Goal: Task Accomplishment & Management: Use online tool/utility

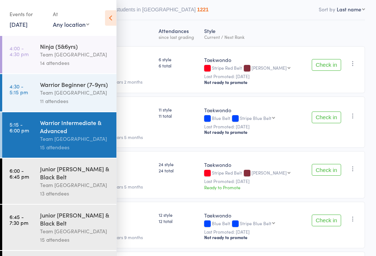
click at [38, 186] on link "6:00 - 6:45 pm Junior [PERSON_NAME] & Black Belt Team [GEOGRAPHIC_DATA] West 13…" at bounding box center [59, 182] width 114 height 46
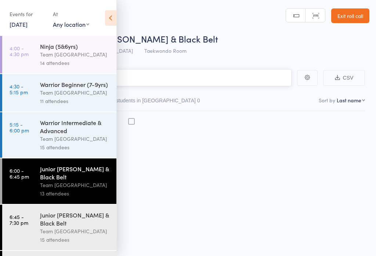
scroll to position [0, 0]
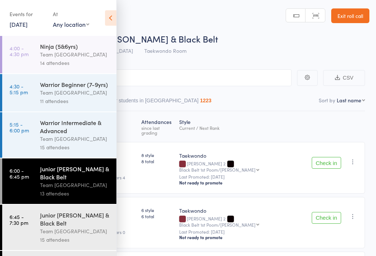
click at [112, 16] on icon at bounding box center [110, 17] width 11 height 15
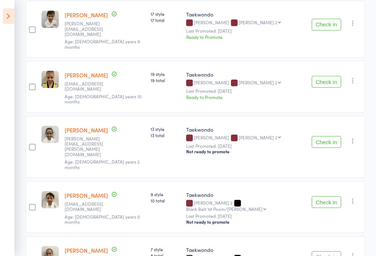
scroll to position [353, 0]
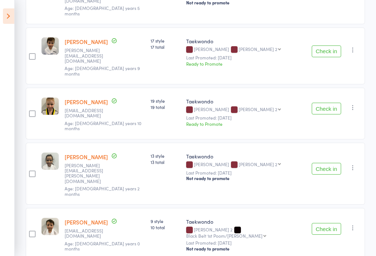
click at [326, 223] on button "Check in" at bounding box center [326, 229] width 29 height 12
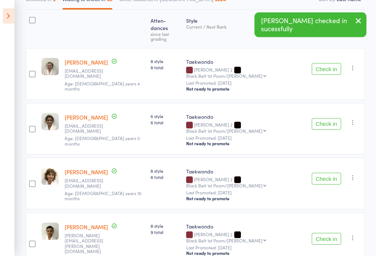
scroll to position [104, 0]
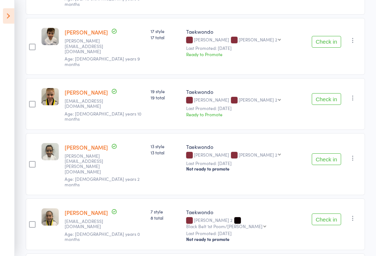
click at [335, 154] on button "Check in" at bounding box center [326, 160] width 29 height 12
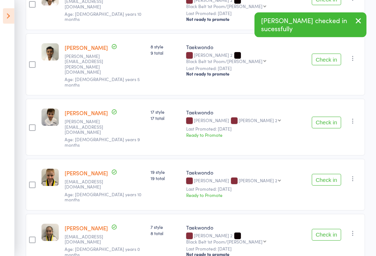
click at [328, 174] on button "Check in" at bounding box center [326, 180] width 29 height 12
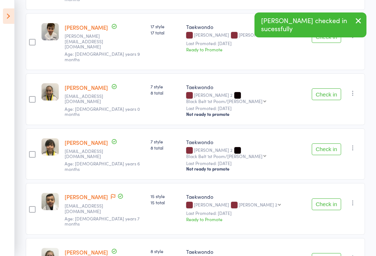
scroll to position [404, 0]
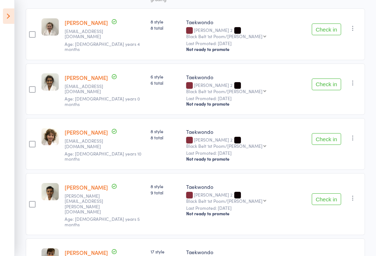
scroll to position [142, 0]
click at [334, 133] on button "Check in" at bounding box center [326, 139] width 29 height 12
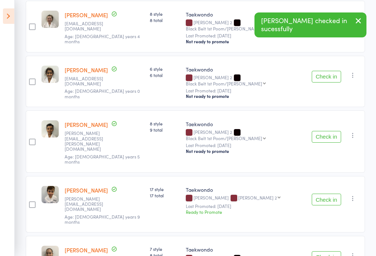
click at [330, 131] on button "Check in" at bounding box center [326, 137] width 29 height 12
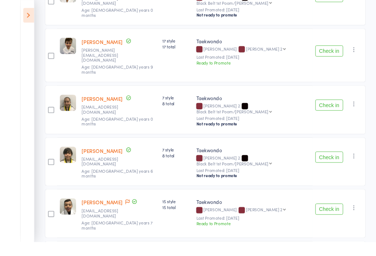
scroll to position [240, 0]
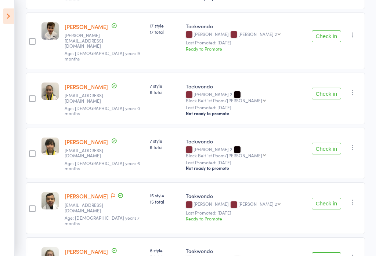
click at [333, 198] on button "Check in" at bounding box center [326, 204] width 29 height 12
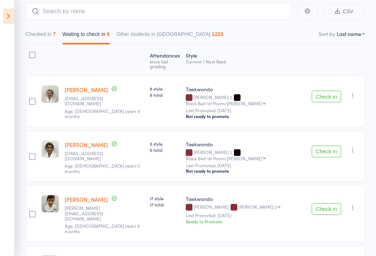
scroll to position [68, 0]
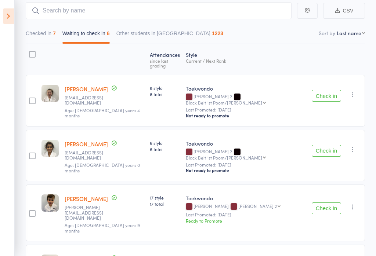
click at [317, 90] on button "Check in" at bounding box center [326, 96] width 29 height 12
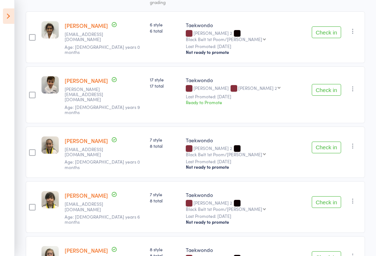
scroll to position [152, 0]
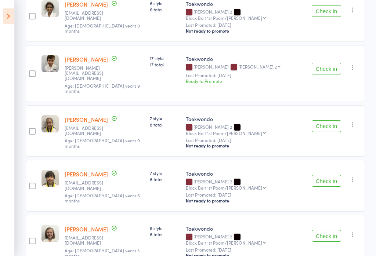
click at [328, 230] on button "Check in" at bounding box center [326, 236] width 29 height 12
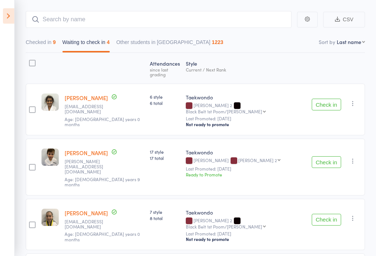
scroll to position [59, 0]
click at [50, 39] on button "Checked in 9" at bounding box center [41, 44] width 30 height 17
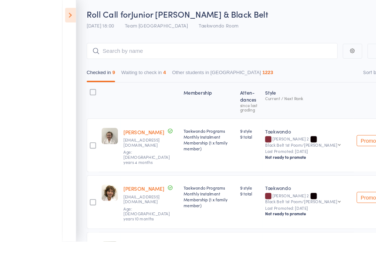
scroll to position [33, 0]
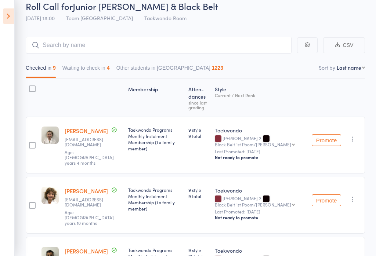
click at [97, 71] on button "Waiting to check in 4" at bounding box center [85, 69] width 47 height 17
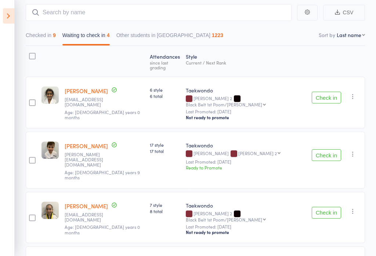
scroll to position [64, 0]
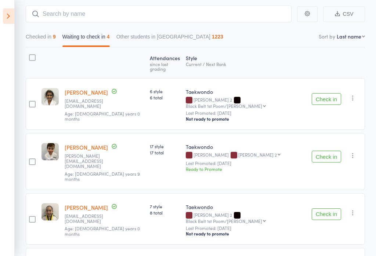
click at [331, 151] on button "Check in" at bounding box center [326, 157] width 29 height 12
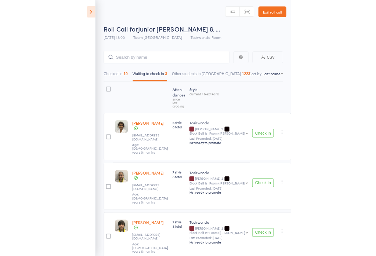
scroll to position [52, 0]
